Goal: Register for event/course

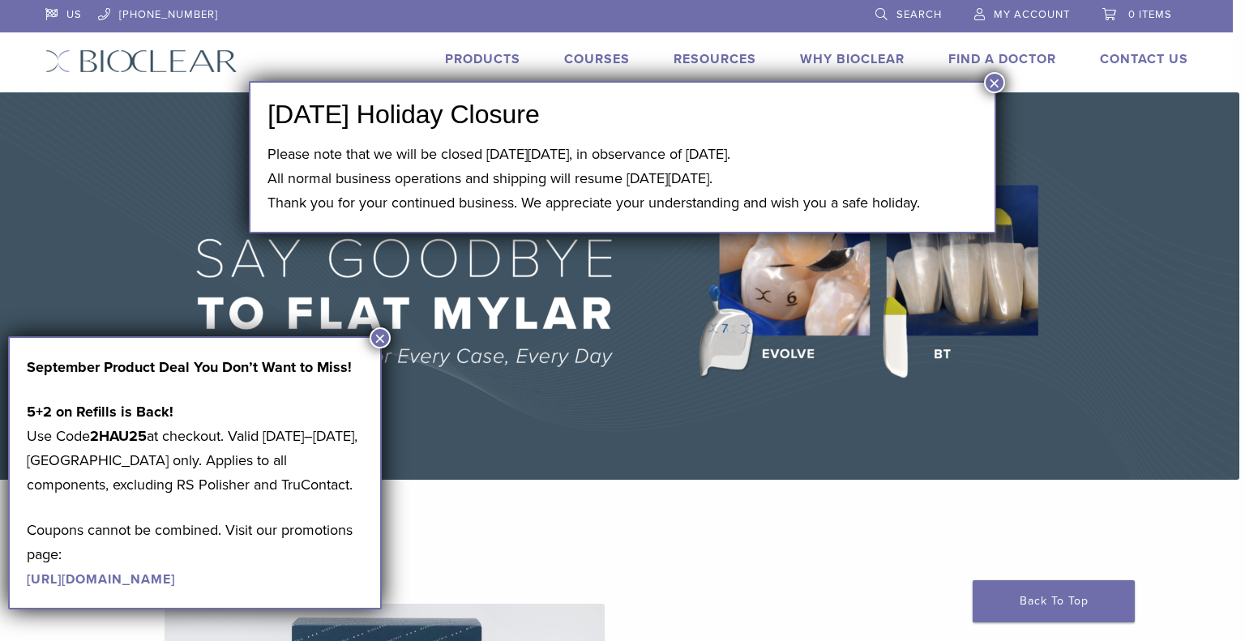
click at [995, 79] on button "×" at bounding box center [994, 82] width 21 height 21
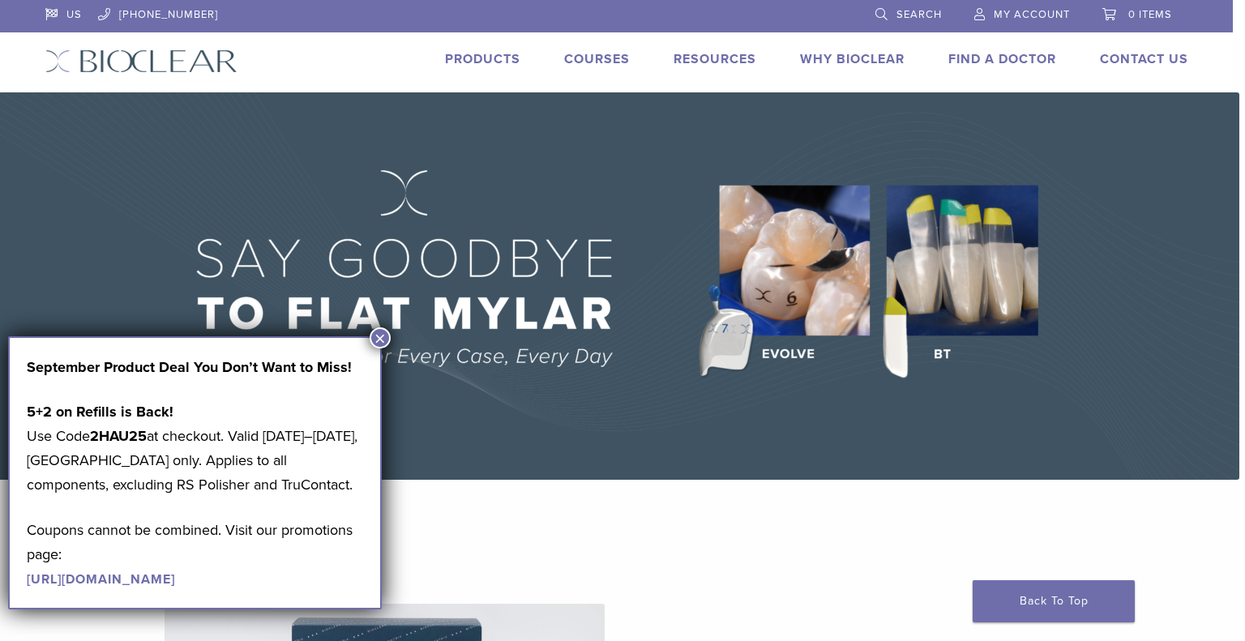
click at [597, 58] on link "Courses" at bounding box center [597, 59] width 66 height 16
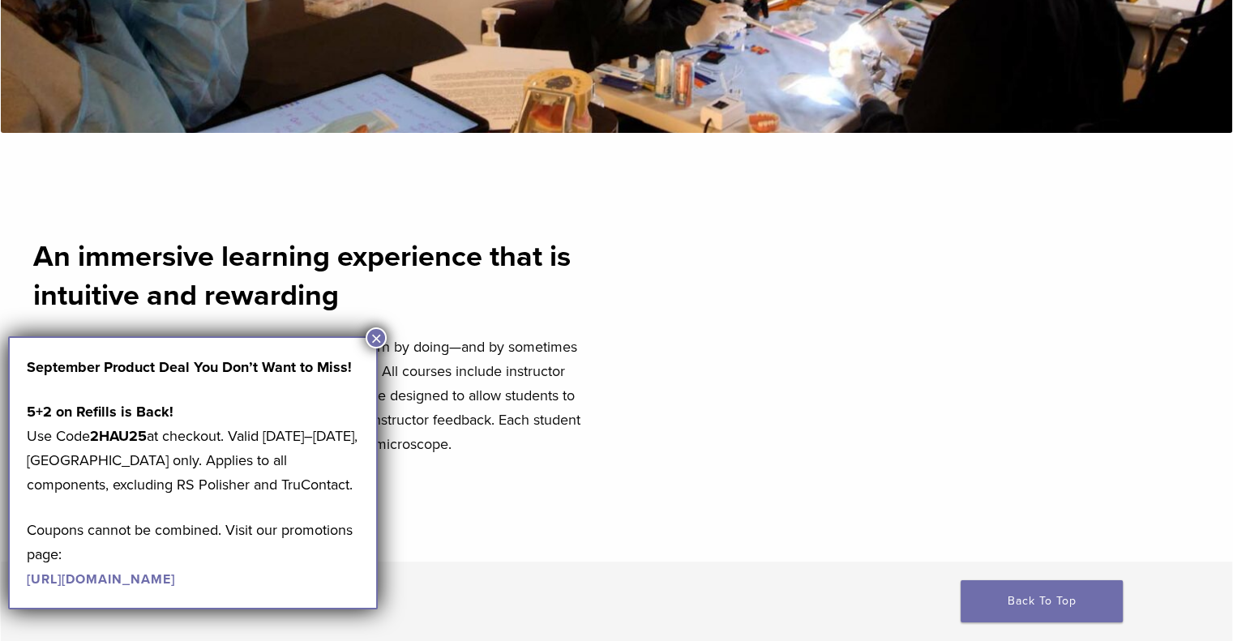
scroll to position [509, 0]
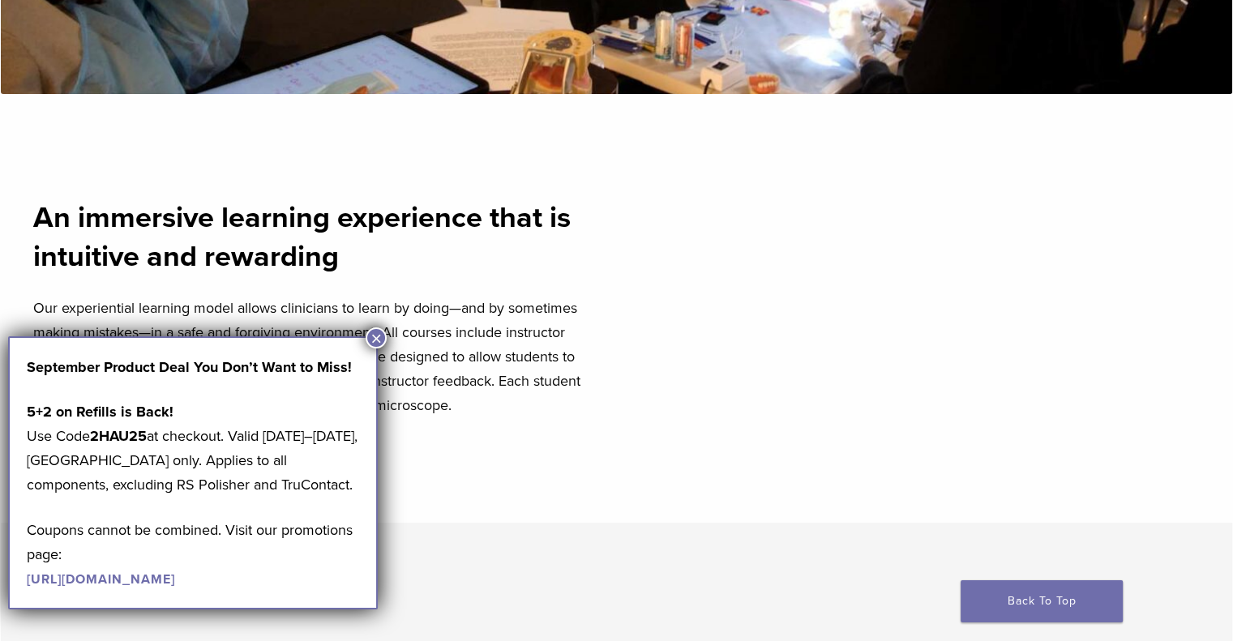
click at [376, 336] on button "×" at bounding box center [376, 338] width 21 height 21
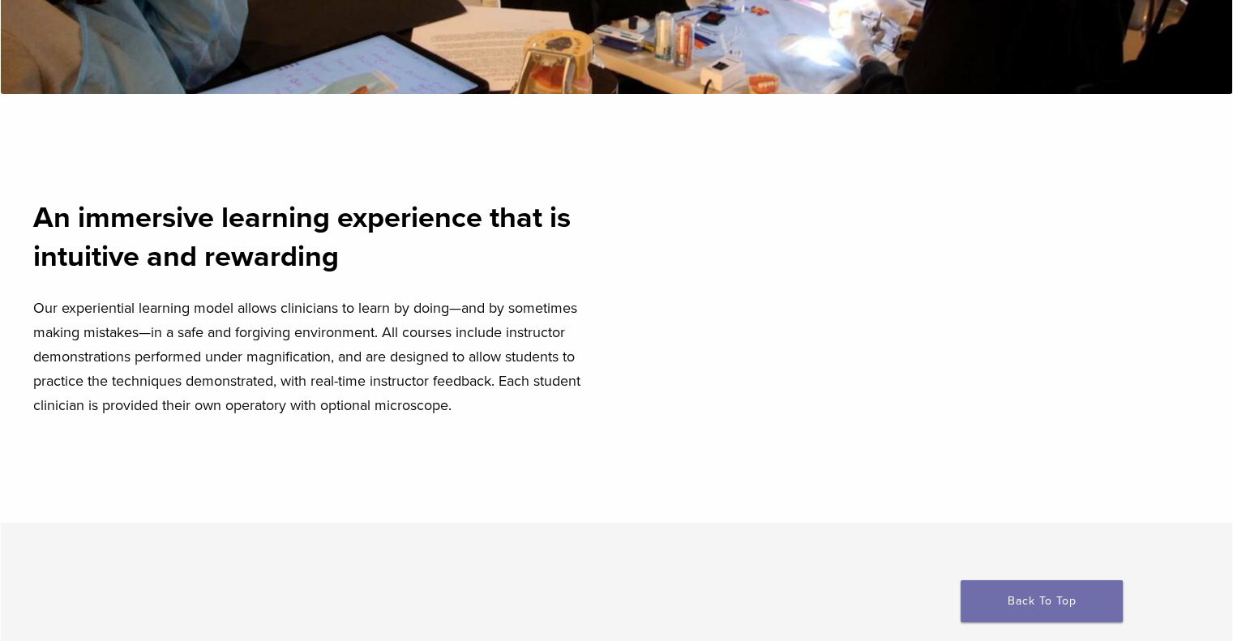
scroll to position [0, 0]
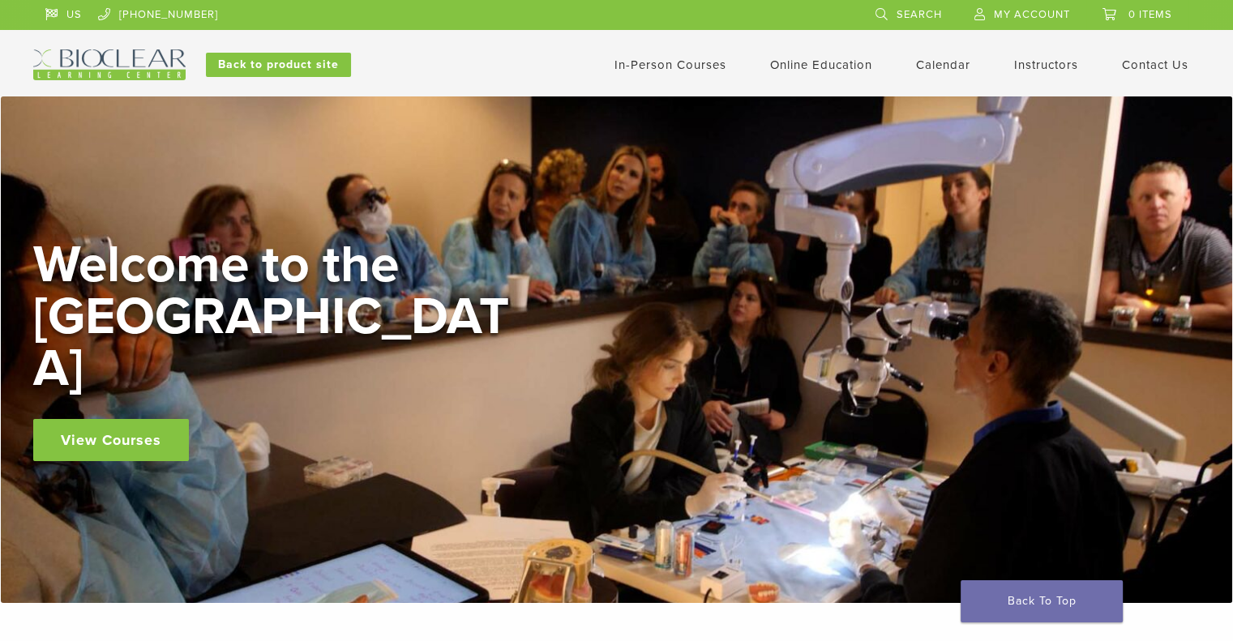
click at [107, 419] on link "View Courses" at bounding box center [111, 440] width 156 height 42
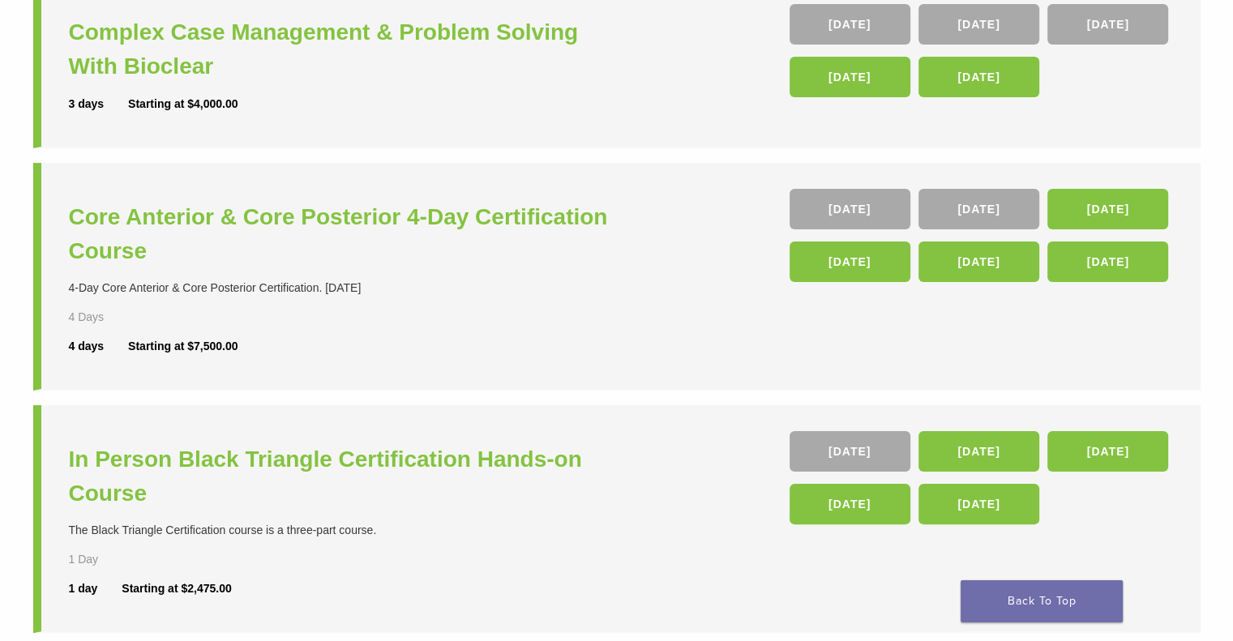
scroll to position [252, 0]
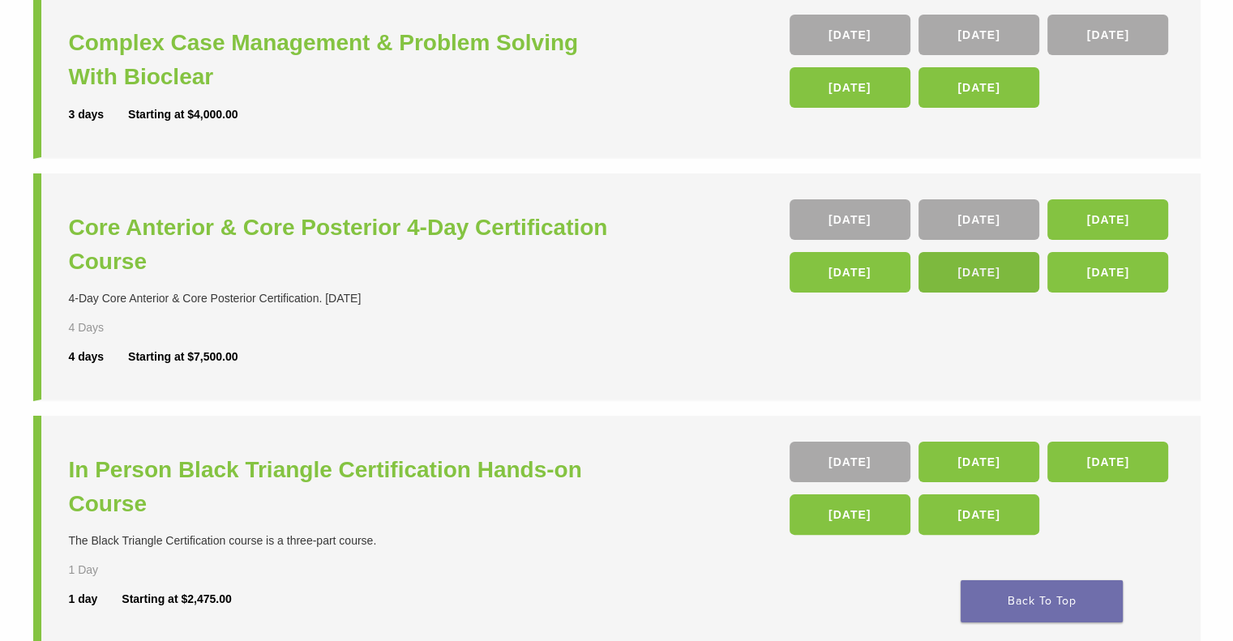
click at [970, 274] on link "25 Mar 26" at bounding box center [978, 272] width 121 height 41
click at [309, 229] on h3 "Core Anterior & Core Posterior 4-Day Certification Course" at bounding box center [345, 245] width 552 height 68
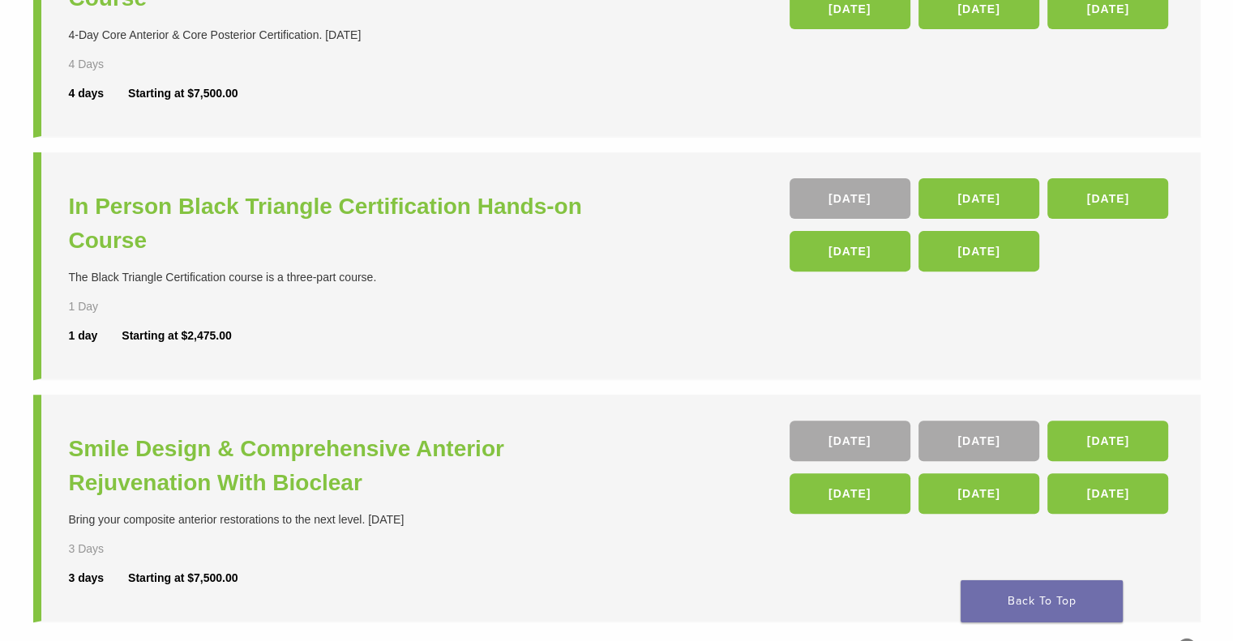
scroll to position [522, 0]
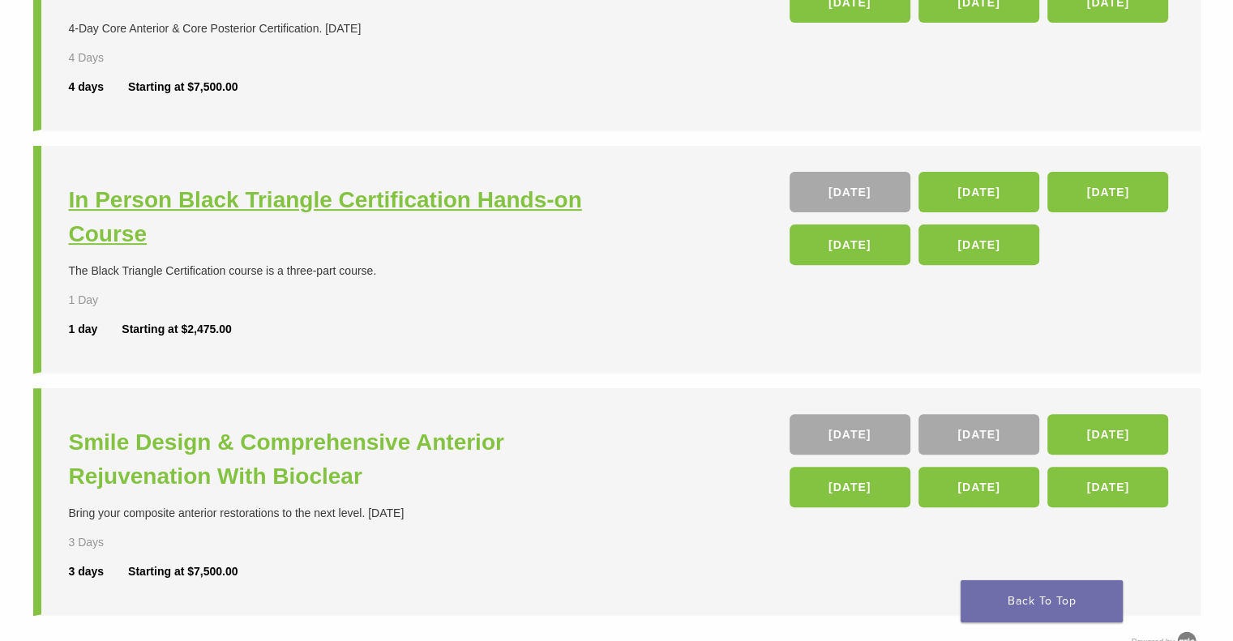
click at [396, 208] on h3 "In Person Black Triangle Certification Hands-on Course" at bounding box center [345, 217] width 552 height 68
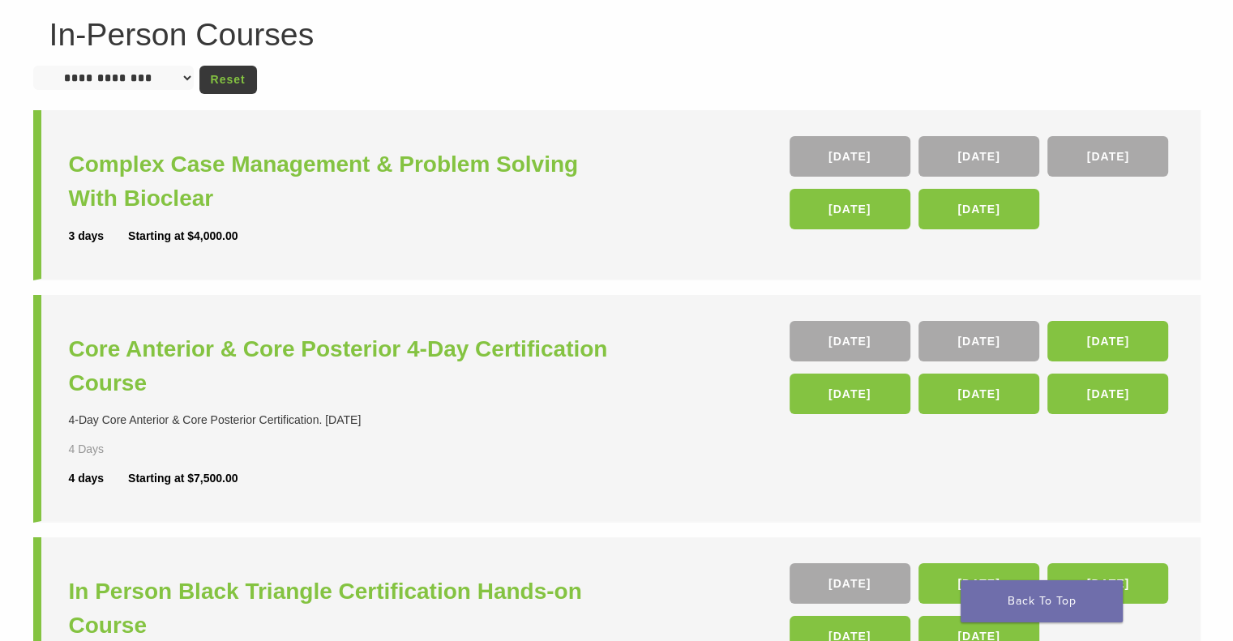
scroll to position [104, 0]
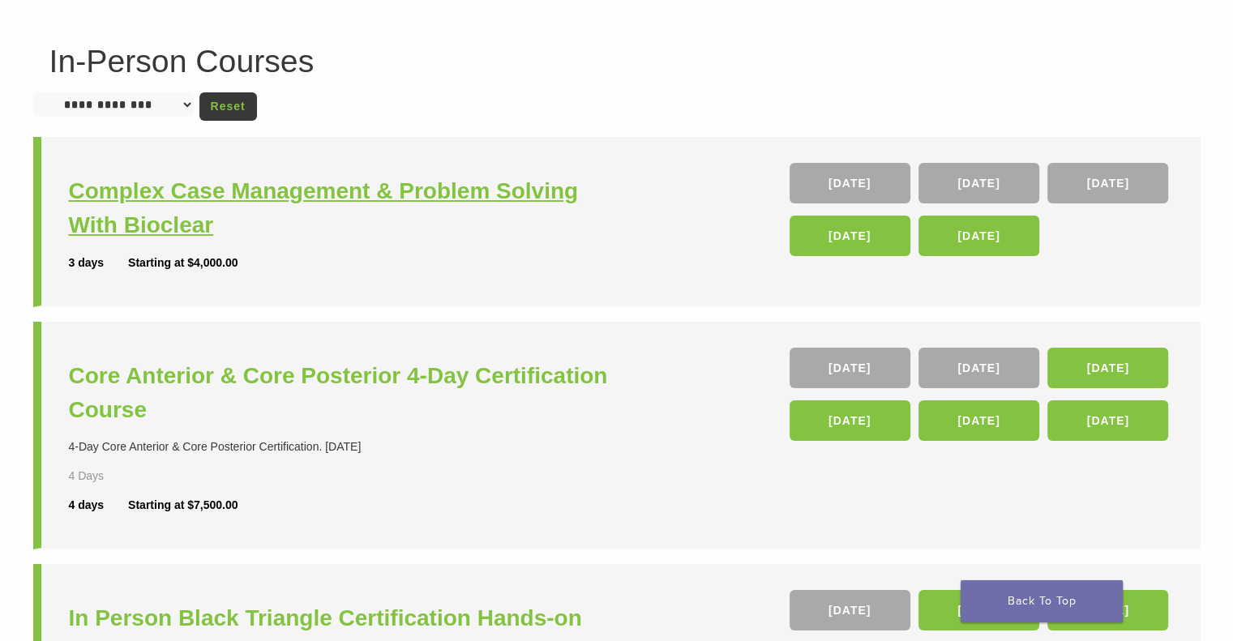
click at [259, 184] on h3 "Complex Case Management & Problem Solving With Bioclear" at bounding box center [345, 208] width 552 height 68
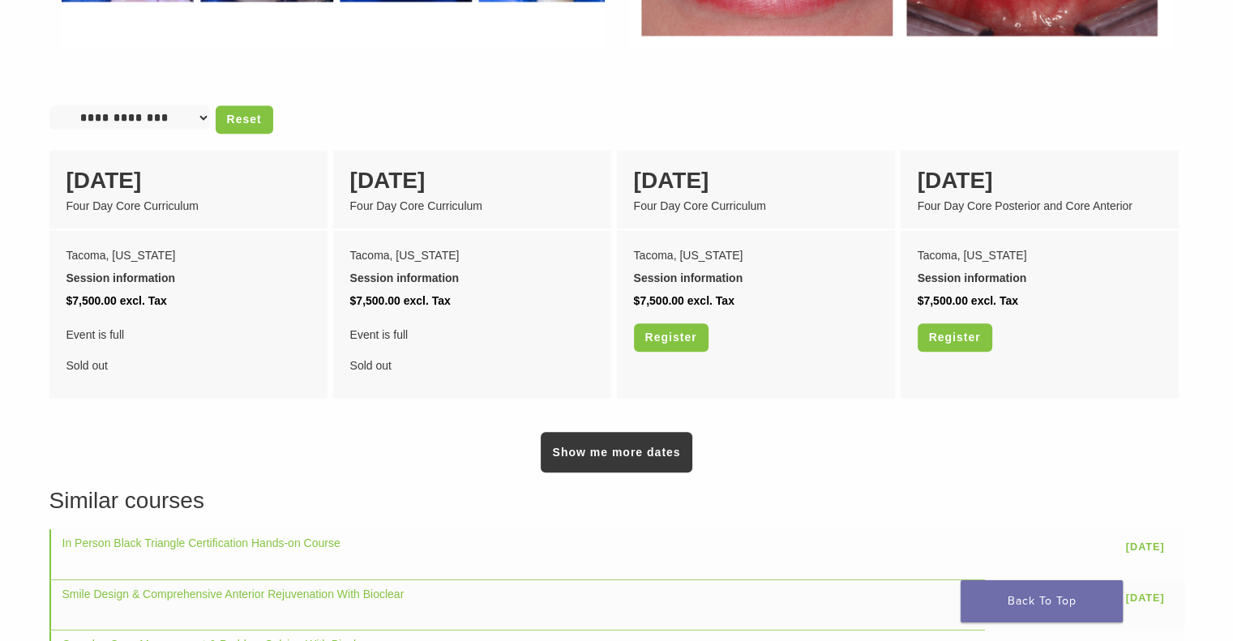
scroll to position [1324, 0]
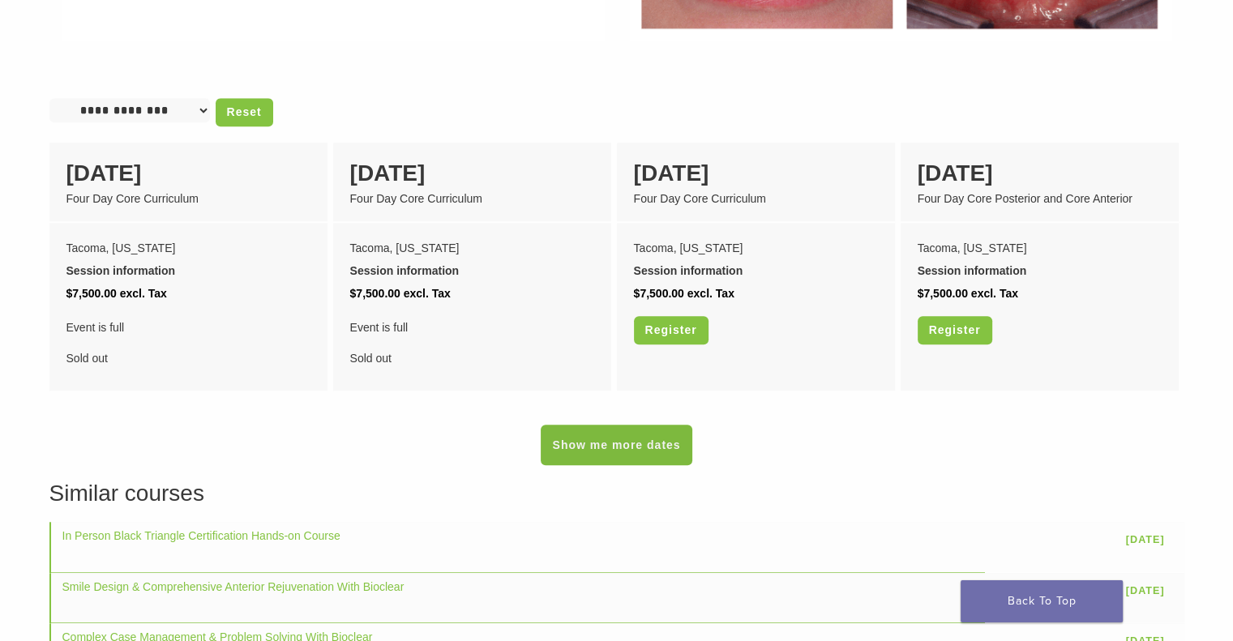
click at [631, 425] on link "Show me more dates" at bounding box center [616, 445] width 151 height 41
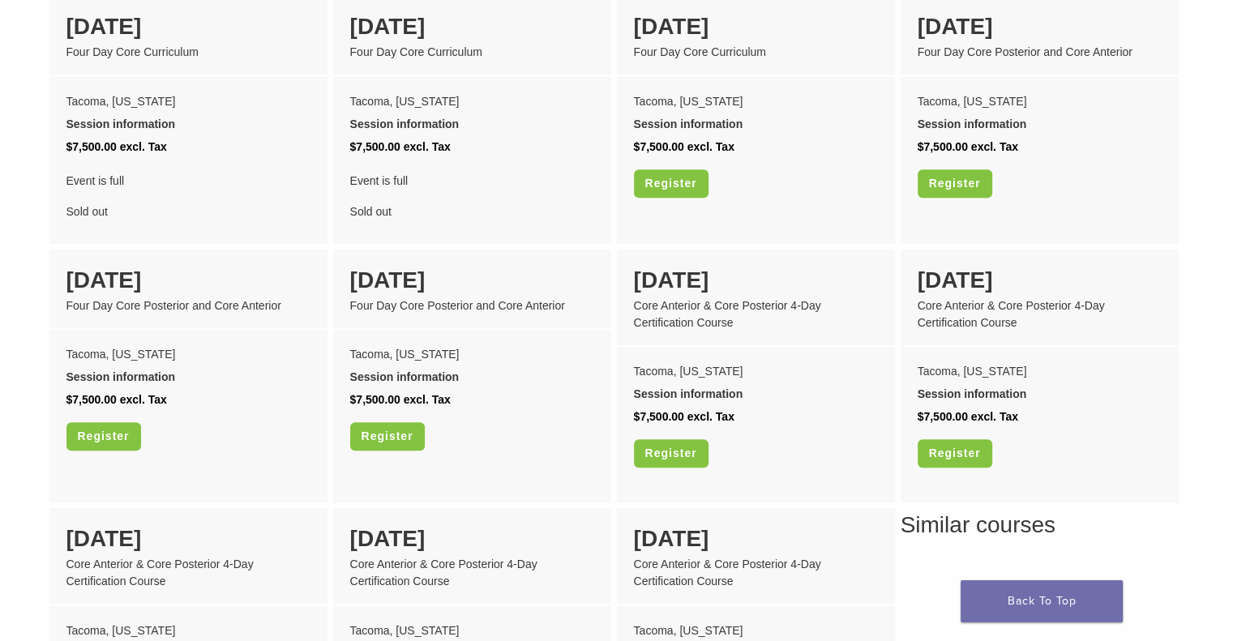
scroll to position [1464, 0]
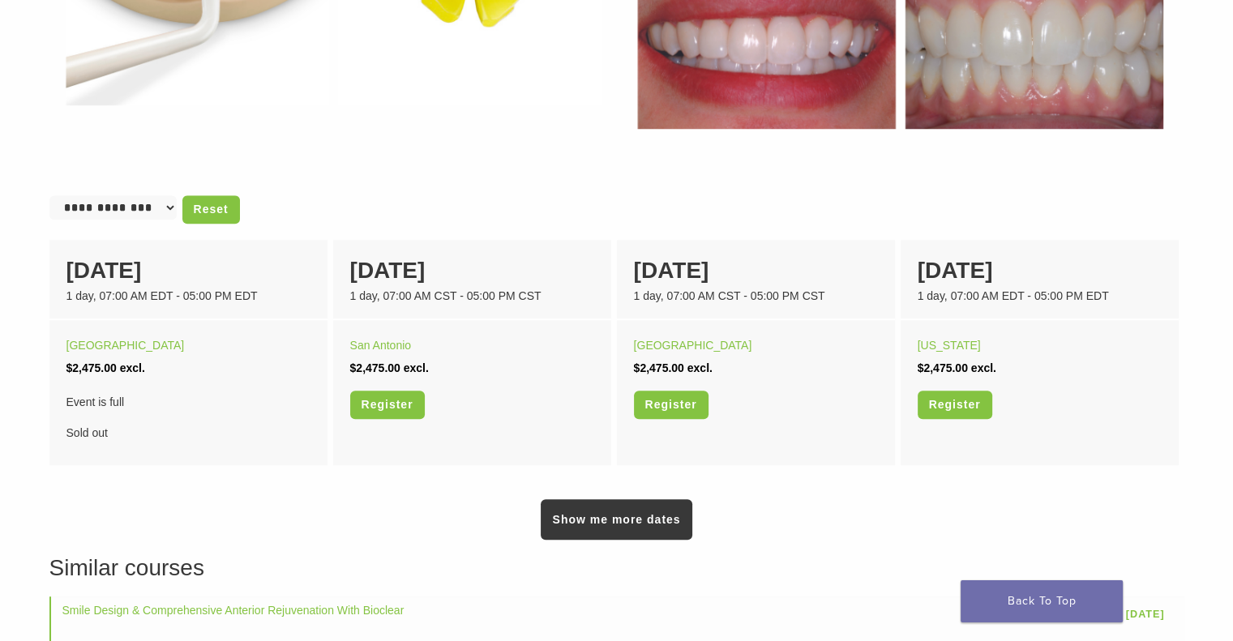
scroll to position [924, 0]
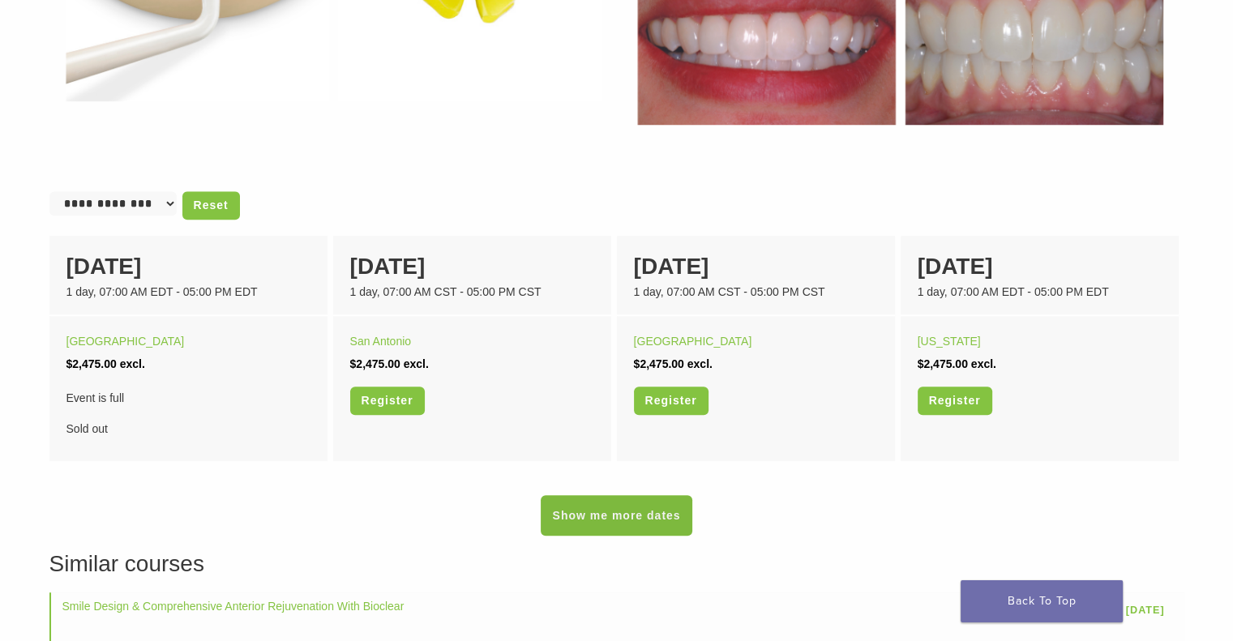
click at [638, 505] on link "Show me more dates" at bounding box center [616, 515] width 151 height 41
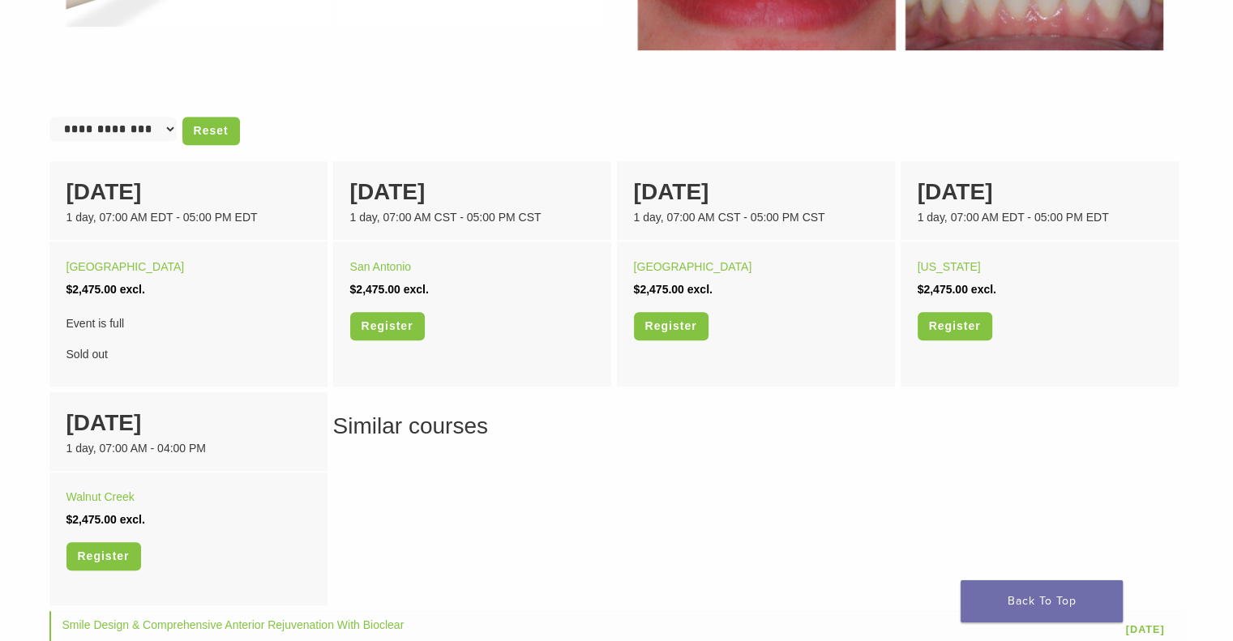
scroll to position [1000, 0]
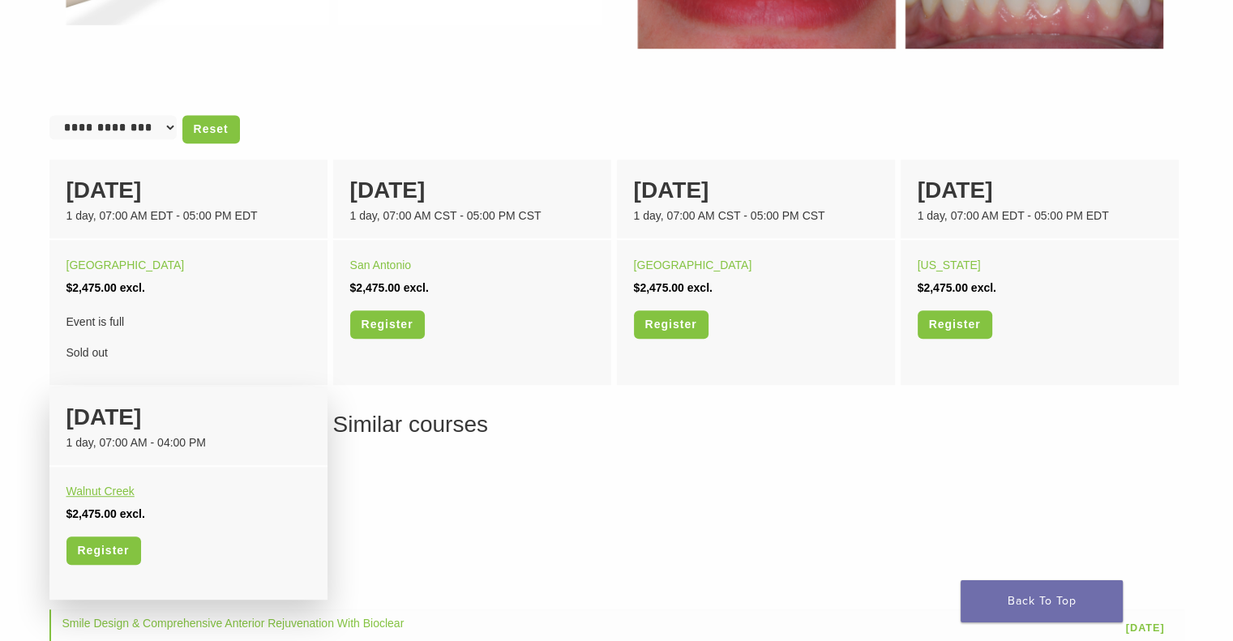
click at [100, 491] on link "Walnut Creek" at bounding box center [100, 491] width 68 height 13
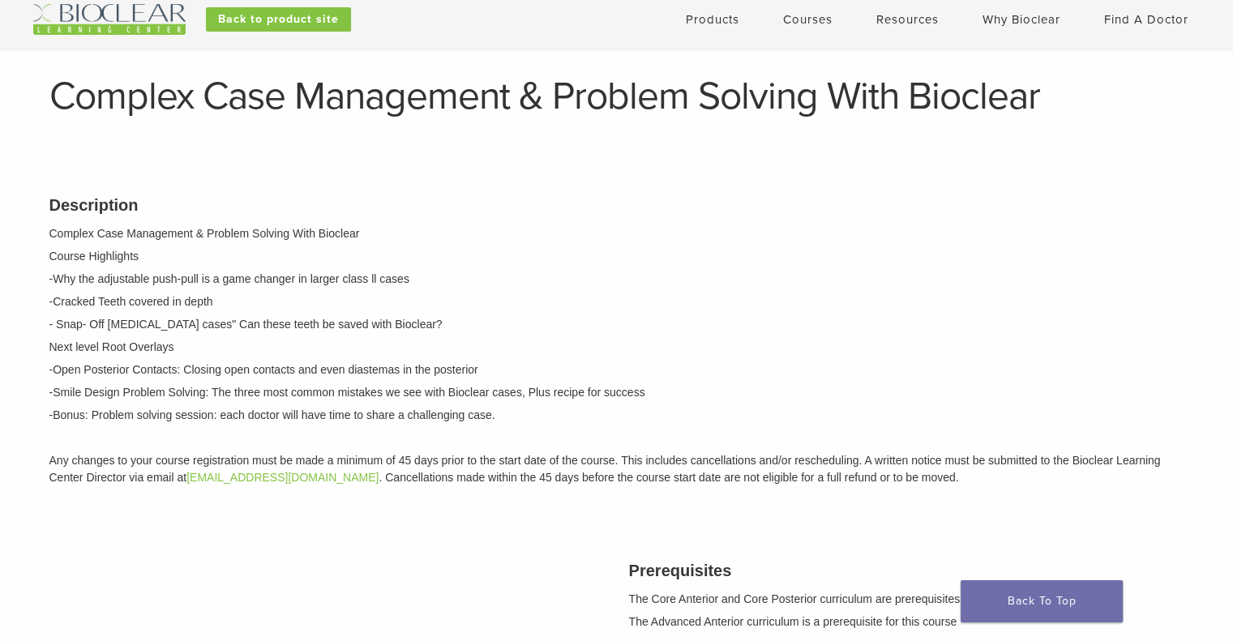
scroll to position [66, 0]
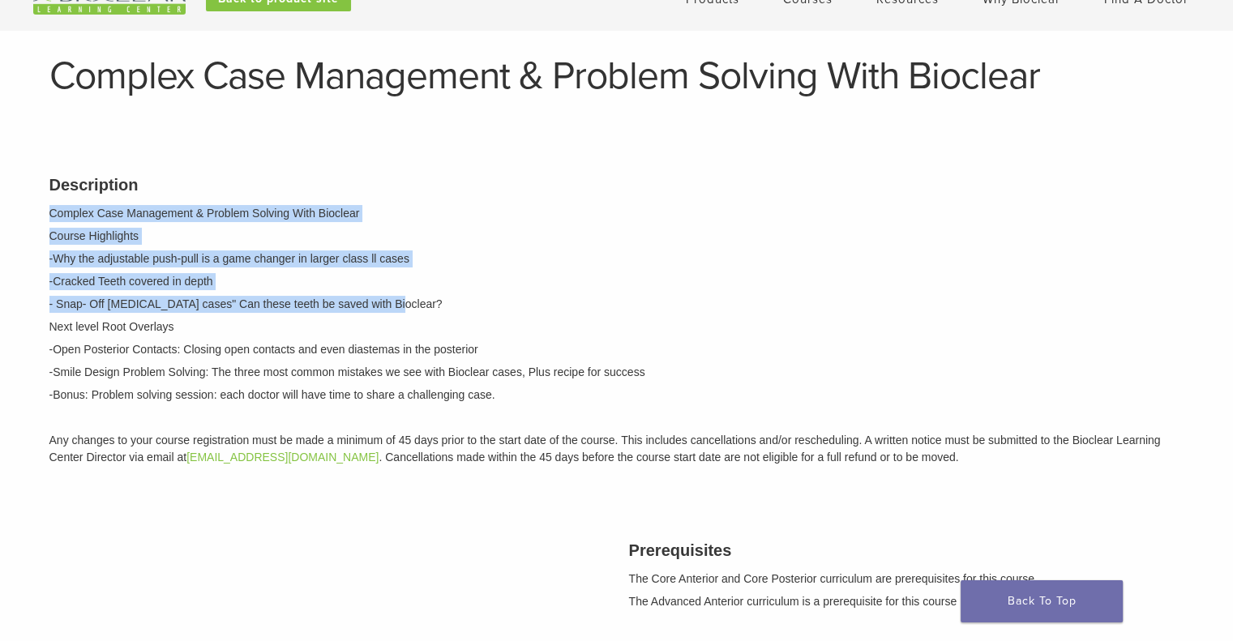
drag, startPoint x: 1229, startPoint y: 178, endPoint x: 1227, endPoint y: 294, distance: 115.9
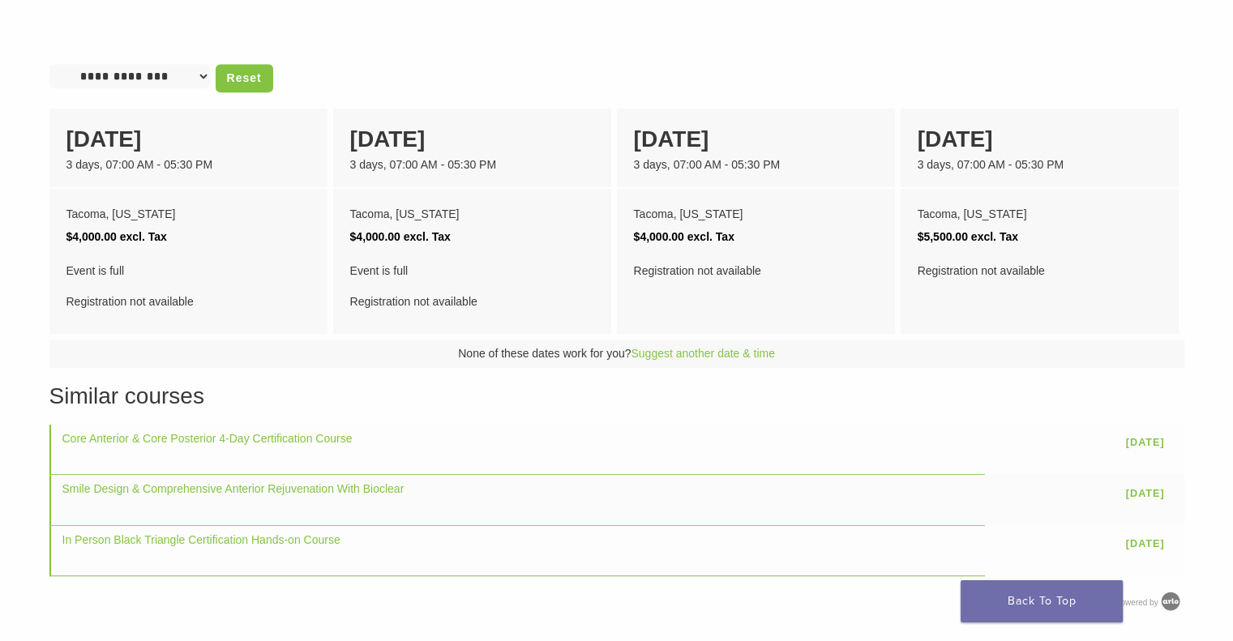
scroll to position [714, 0]
